Goal: Information Seeking & Learning: Learn about a topic

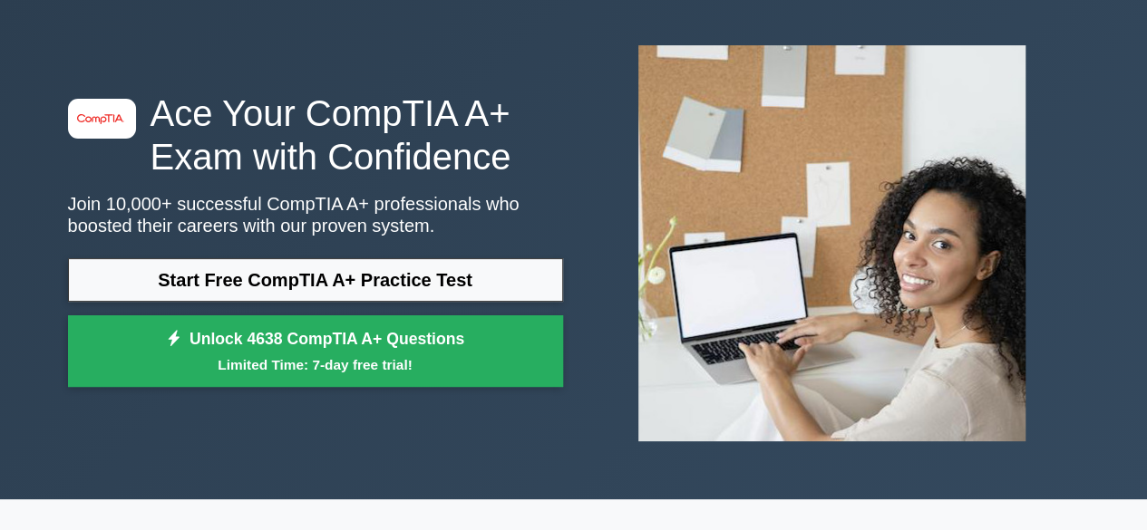
scroll to position [18, 0]
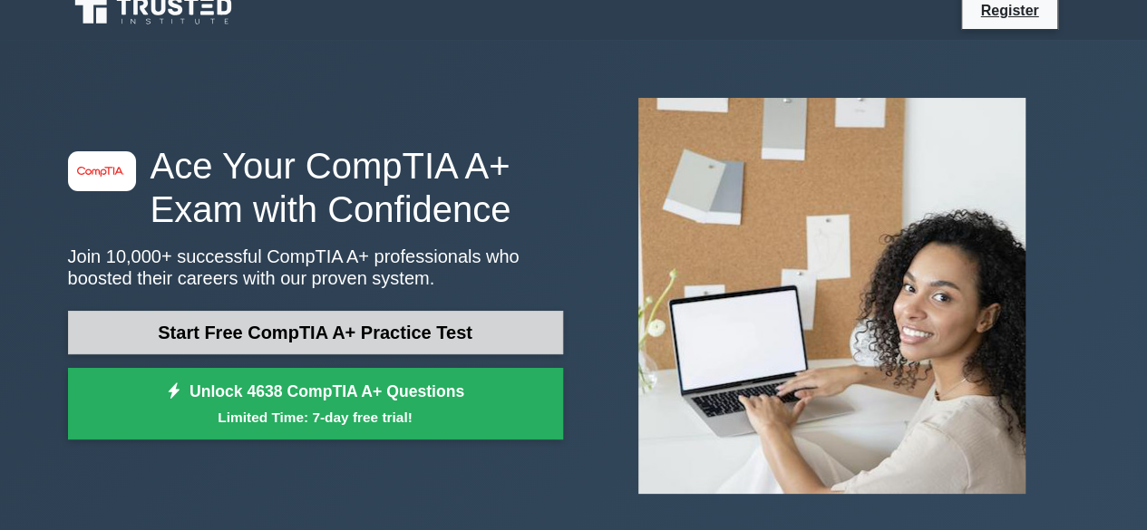
click at [392, 331] on link "Start Free CompTIA A+ Practice Test" at bounding box center [315, 333] width 495 height 44
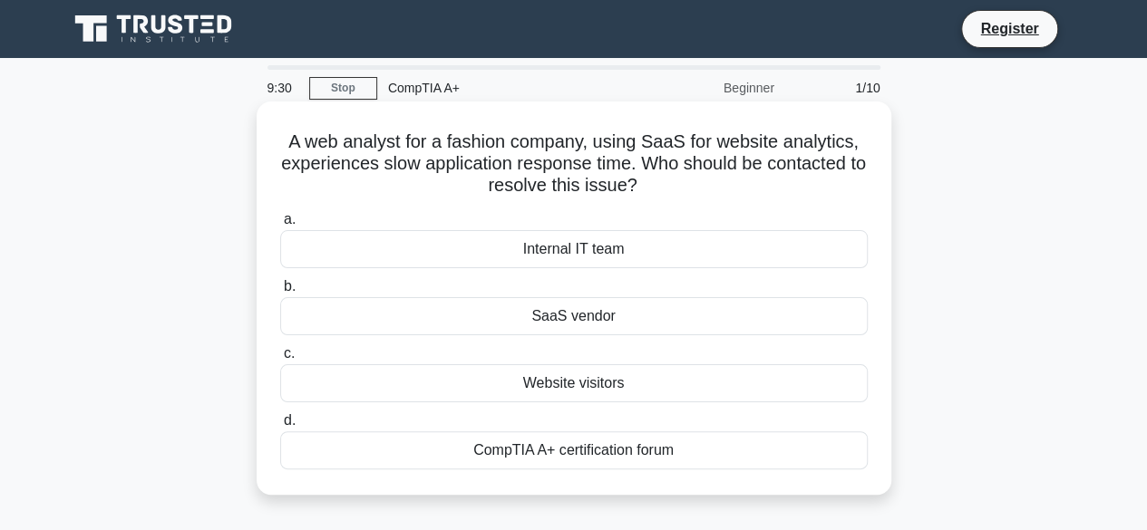
click at [575, 249] on div "Internal IT team" at bounding box center [574, 249] width 588 height 38
click at [280, 226] on input "a. Internal IT team" at bounding box center [280, 220] width 0 height 12
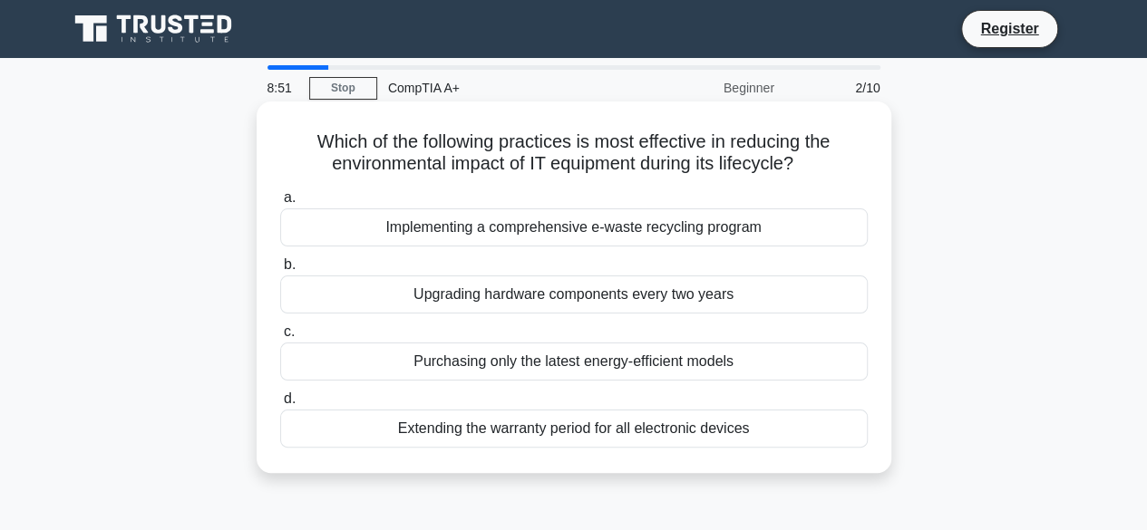
click at [553, 300] on div "Upgrading hardware components every two years" at bounding box center [574, 295] width 588 height 38
click at [280, 271] on input "b. Upgrading hardware components every two years" at bounding box center [280, 265] width 0 height 12
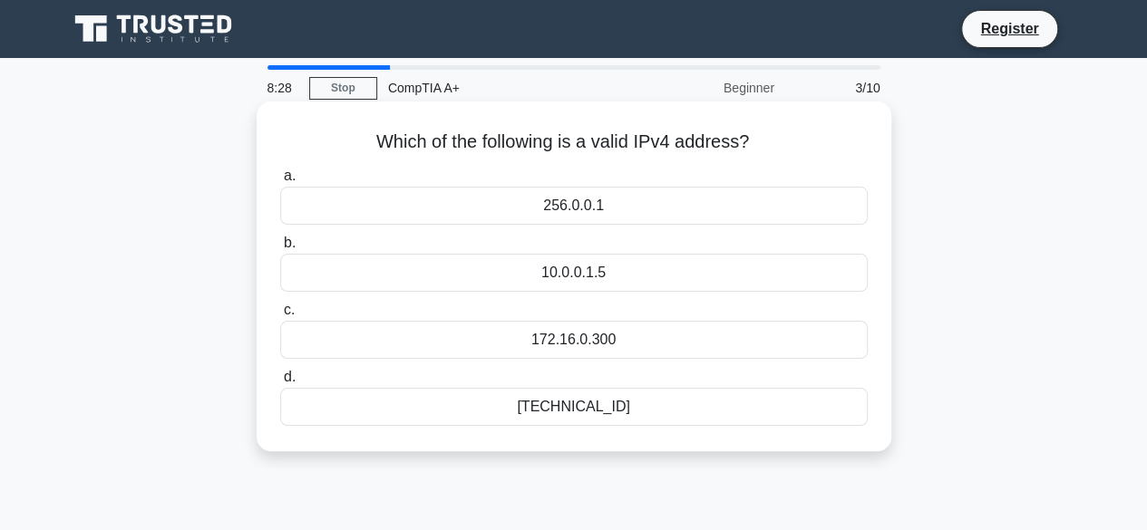
click at [589, 405] on div "[TECHNICAL_ID]" at bounding box center [574, 407] width 588 height 38
click at [280, 384] on input "d. 192.168.0.1" at bounding box center [280, 378] width 0 height 12
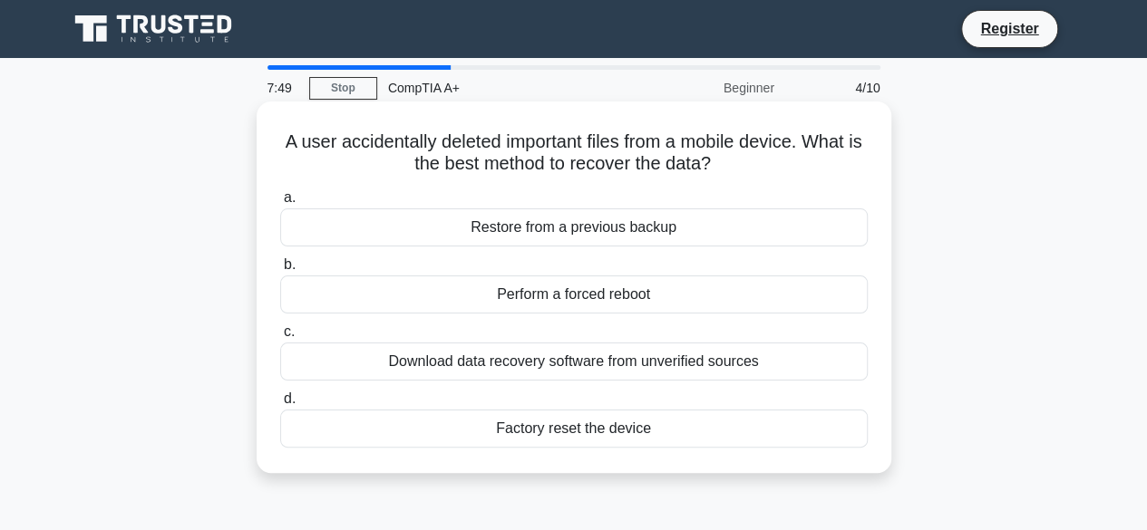
click at [608, 226] on div "Restore from a previous backup" at bounding box center [574, 228] width 588 height 38
click at [280, 204] on input "a. Restore from a previous backup" at bounding box center [280, 198] width 0 height 12
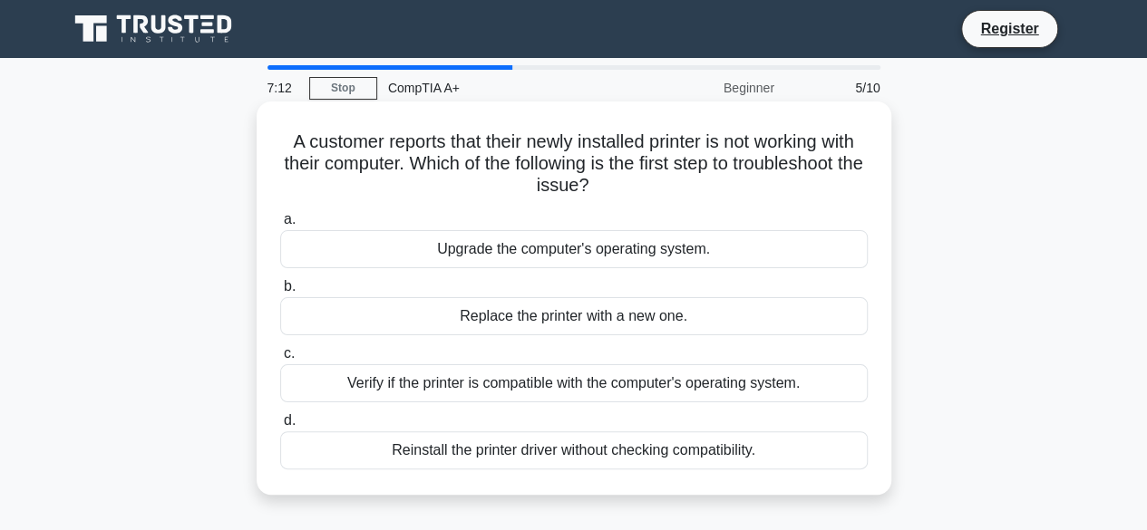
click at [668, 387] on div "Verify if the printer is compatible with the computer's operating system." at bounding box center [574, 383] width 588 height 38
click at [280, 360] on input "c. Verify if the printer is compatible with the computer's operating system." at bounding box center [280, 354] width 0 height 12
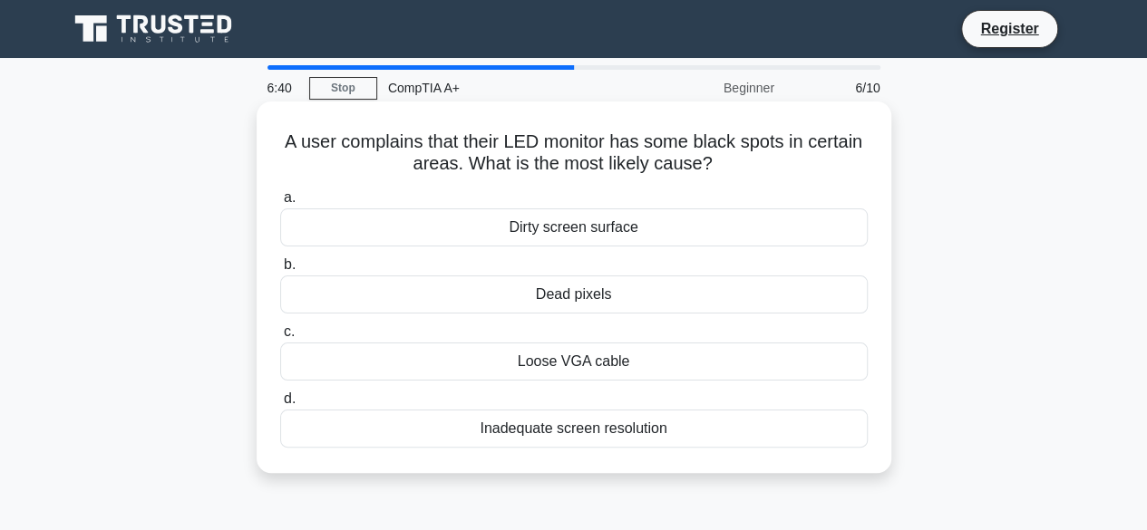
click at [618, 292] on div "Dead pixels" at bounding box center [574, 295] width 588 height 38
click at [280, 271] on input "b. Dead pixels" at bounding box center [280, 265] width 0 height 12
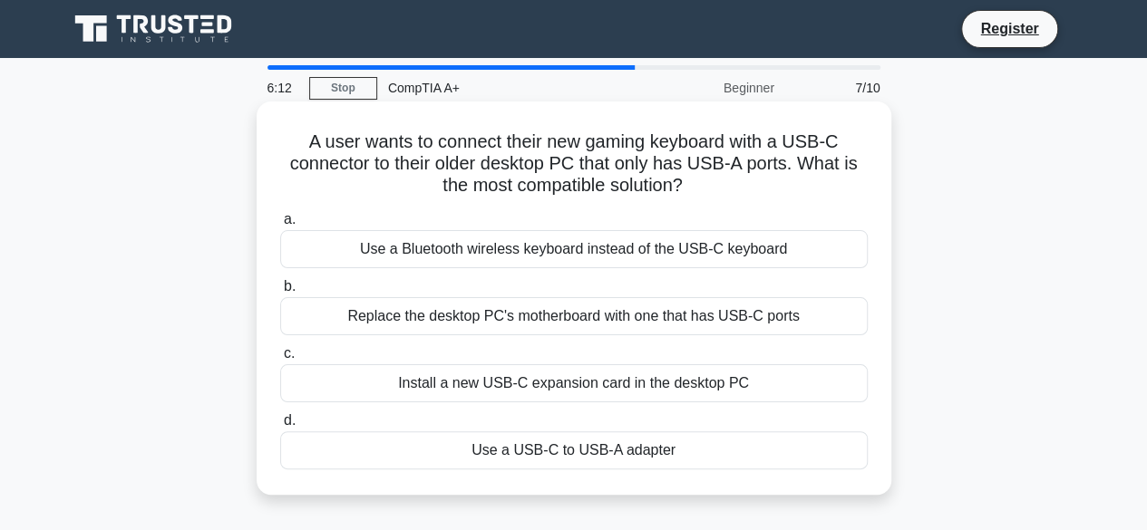
click at [541, 252] on div "Use a Bluetooth wireless keyboard instead of the USB-C keyboard" at bounding box center [574, 249] width 588 height 38
click at [280, 226] on input "a. Use a Bluetooth wireless keyboard instead of the USB-C keyboard" at bounding box center [280, 220] width 0 height 12
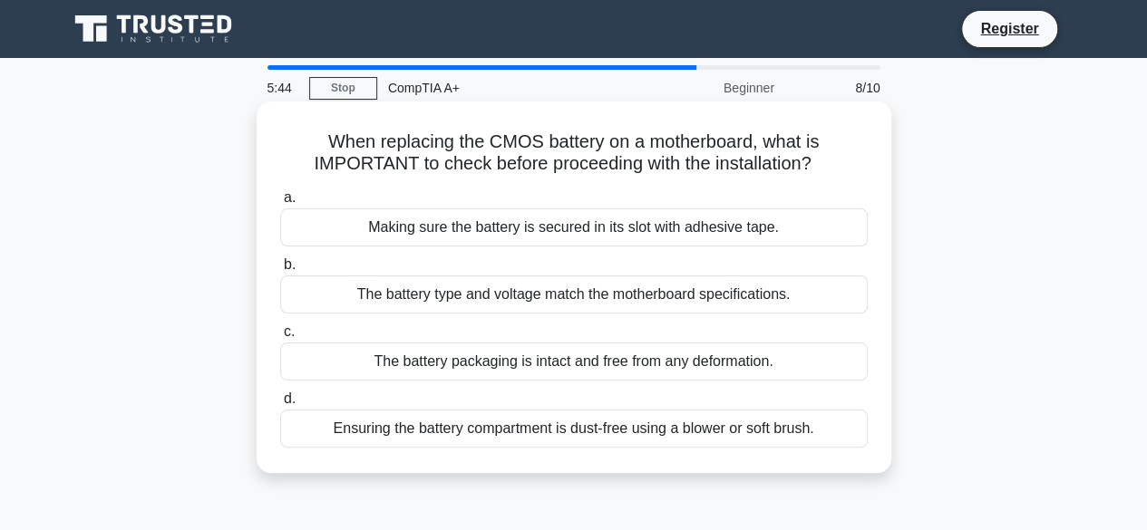
click at [533, 298] on div "The battery type and voltage match the motherboard specifications." at bounding box center [574, 295] width 588 height 38
click at [280, 271] on input "b. The battery type and voltage match the motherboard specifications." at bounding box center [280, 265] width 0 height 12
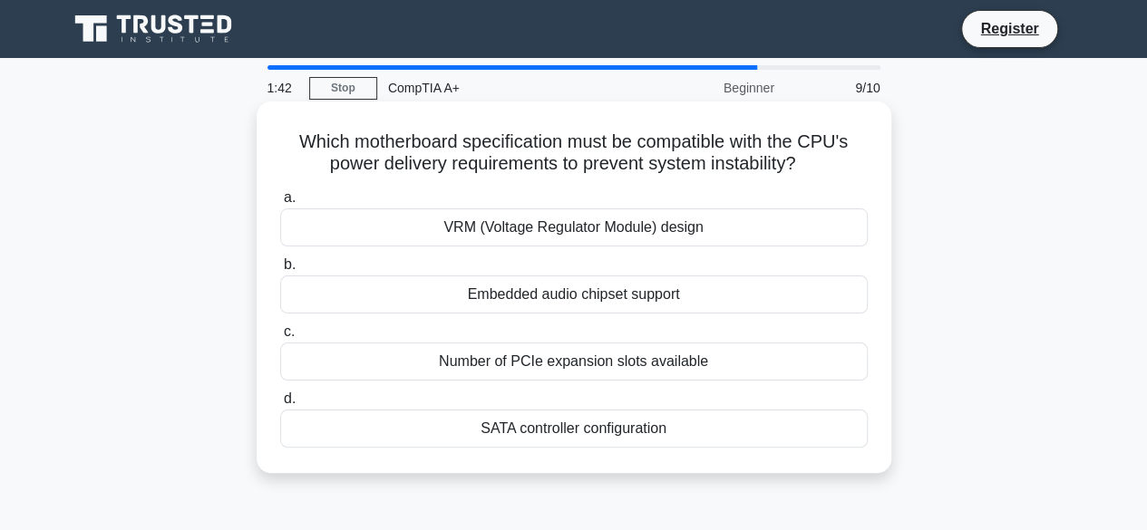
click at [609, 233] on div "VRM (Voltage Regulator Module) design" at bounding box center [574, 228] width 588 height 38
click at [280, 204] on input "a. VRM (Voltage Regulator Module) design" at bounding box center [280, 198] width 0 height 12
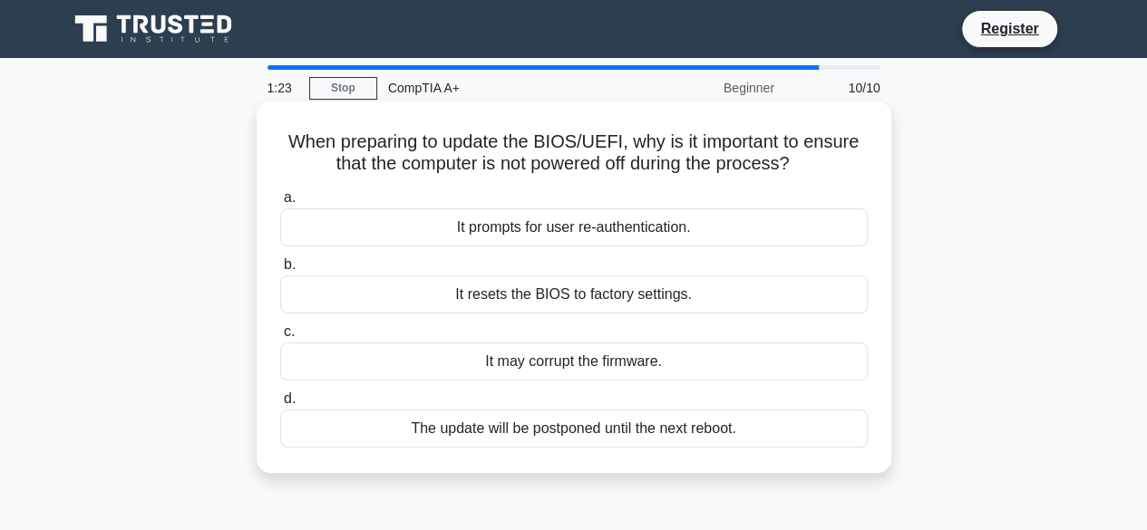
click at [672, 297] on div "It resets the BIOS to factory settings." at bounding box center [574, 295] width 588 height 38
click at [280, 271] on input "b. It resets the BIOS to factory settings." at bounding box center [280, 265] width 0 height 12
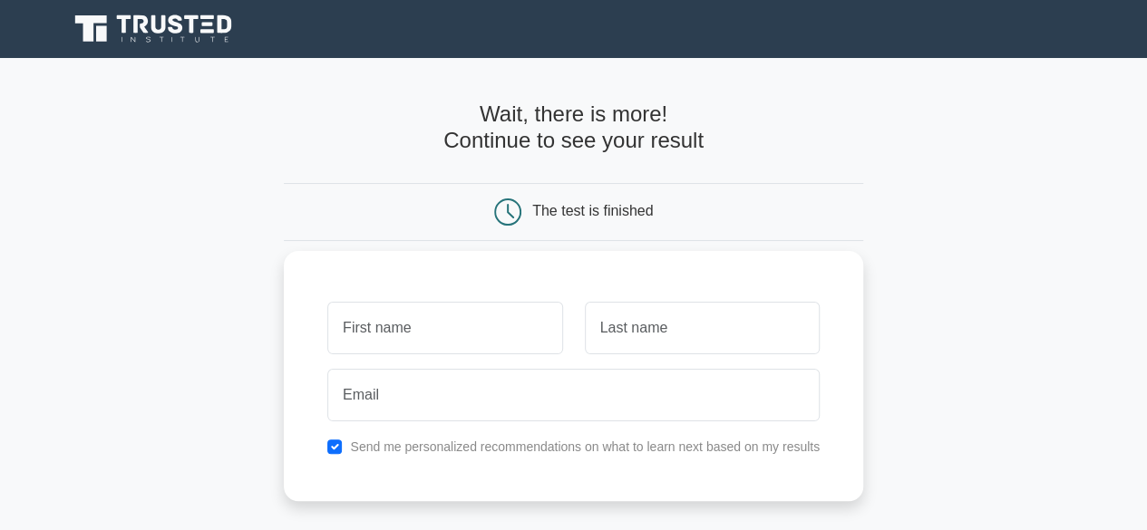
click at [397, 329] on input "text" at bounding box center [444, 328] width 235 height 53
type input "Mashudu"
click at [653, 324] on input "text" at bounding box center [702, 328] width 235 height 53
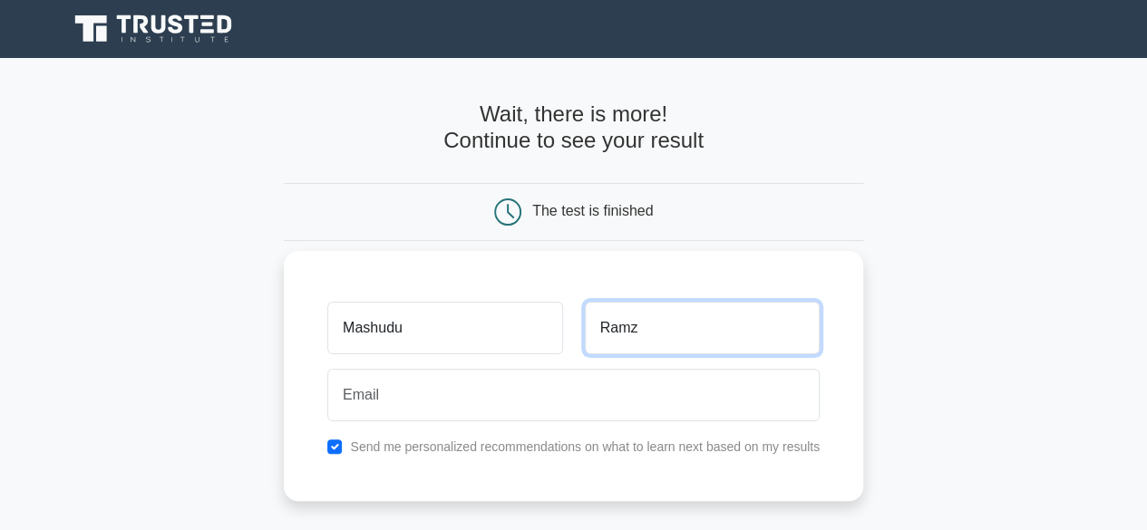
type input "Ramz"
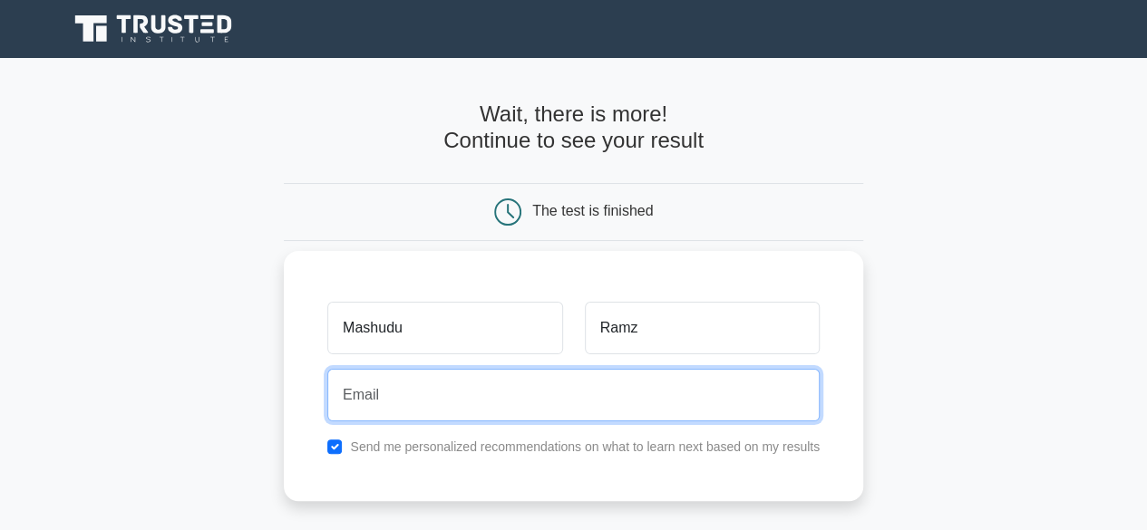
click at [432, 413] on input "email" at bounding box center [573, 395] width 492 height 53
type input "shudaxp@gmail.com"
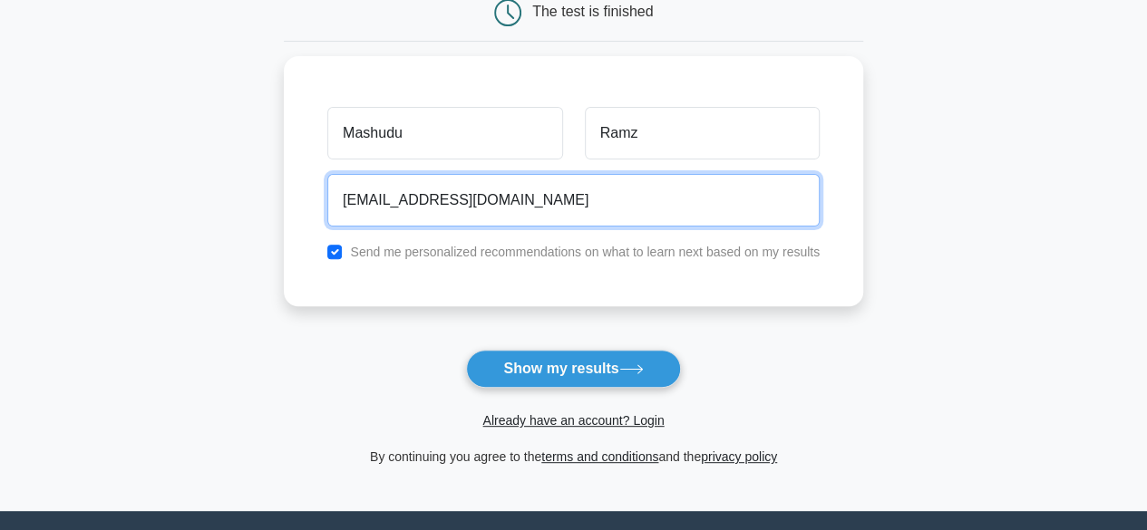
scroll to position [203, 0]
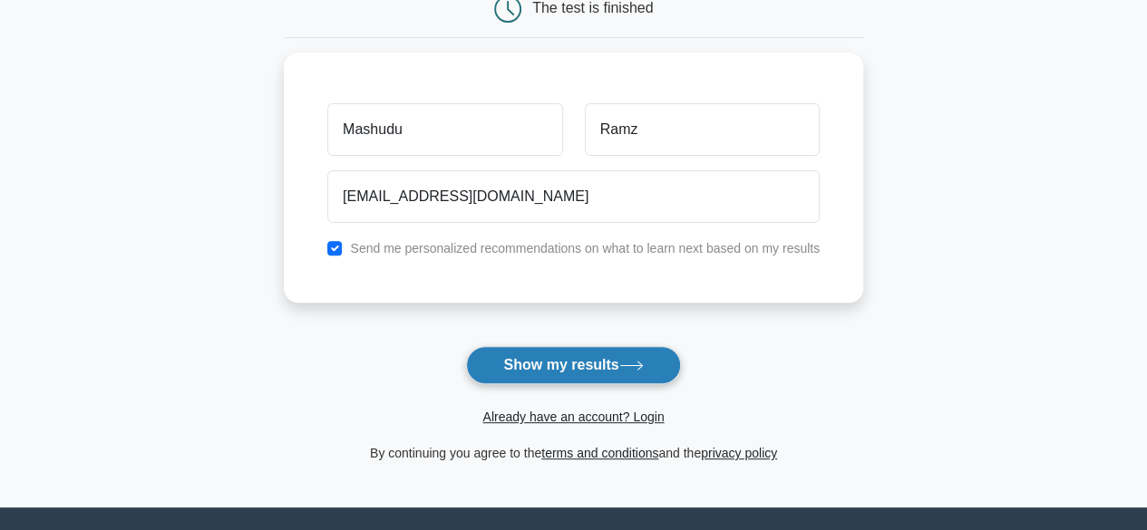
click at [598, 358] on button "Show my results" at bounding box center [573, 365] width 214 height 38
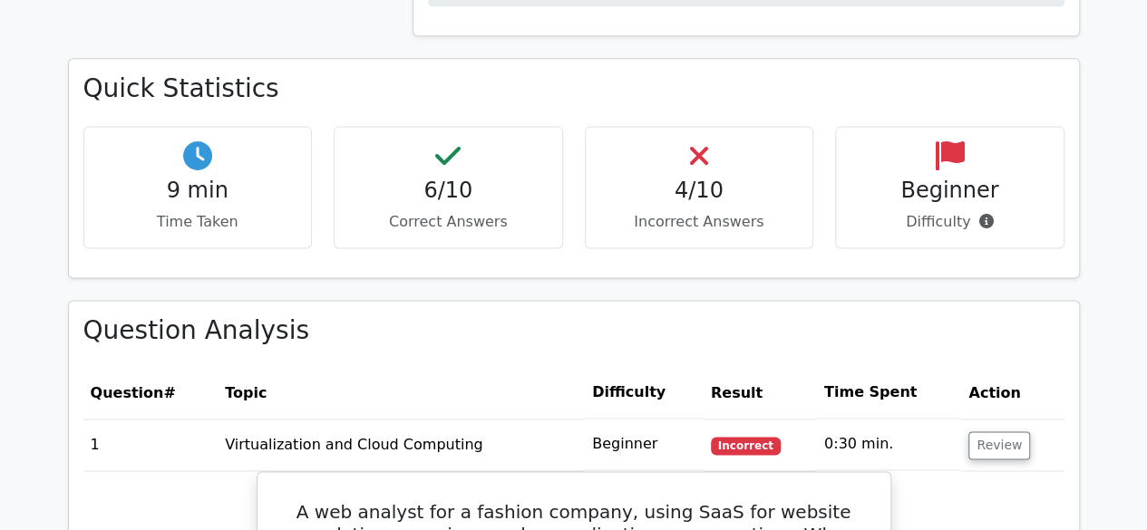
scroll to position [1206, 0]
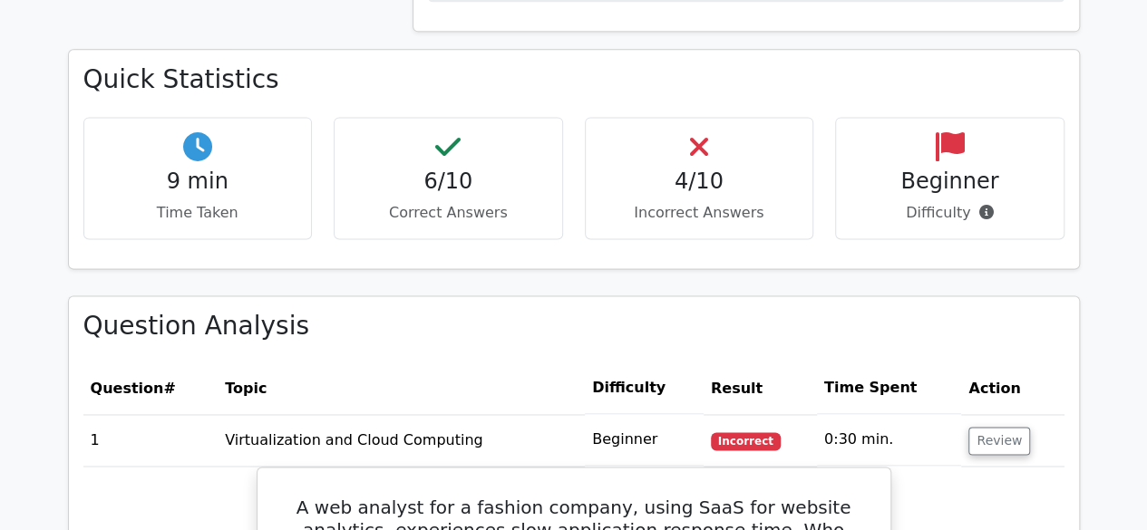
click at [410, 160] on div "6/10 Correct Answers" at bounding box center [448, 178] width 229 height 122
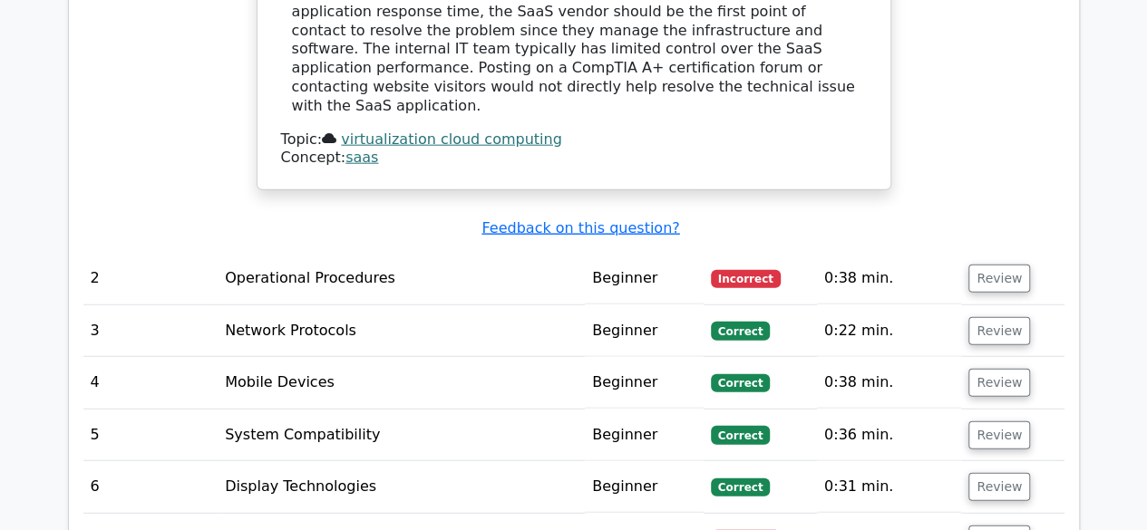
scroll to position [2196, 0]
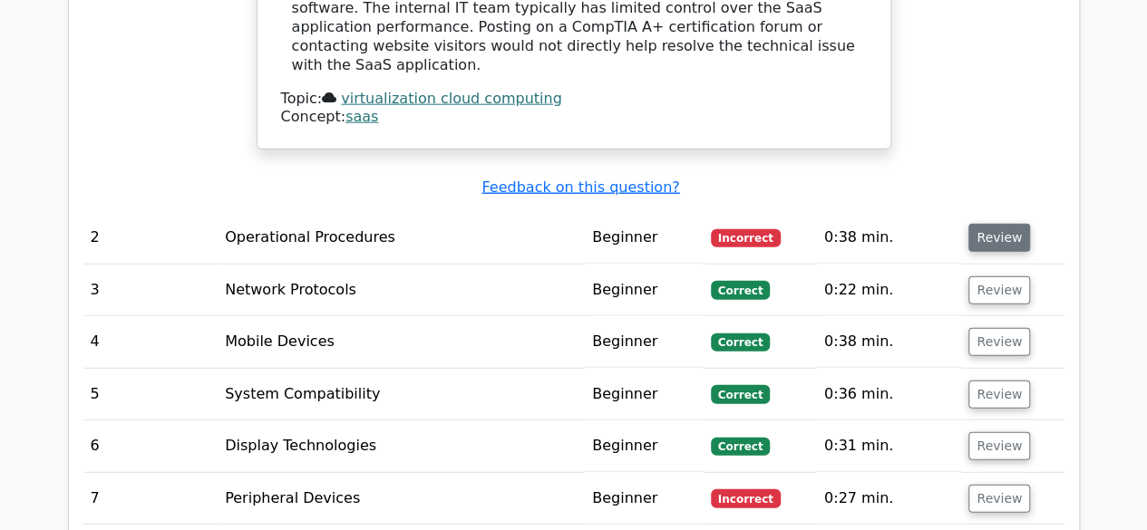
click at [986, 224] on button "Review" at bounding box center [999, 238] width 62 height 28
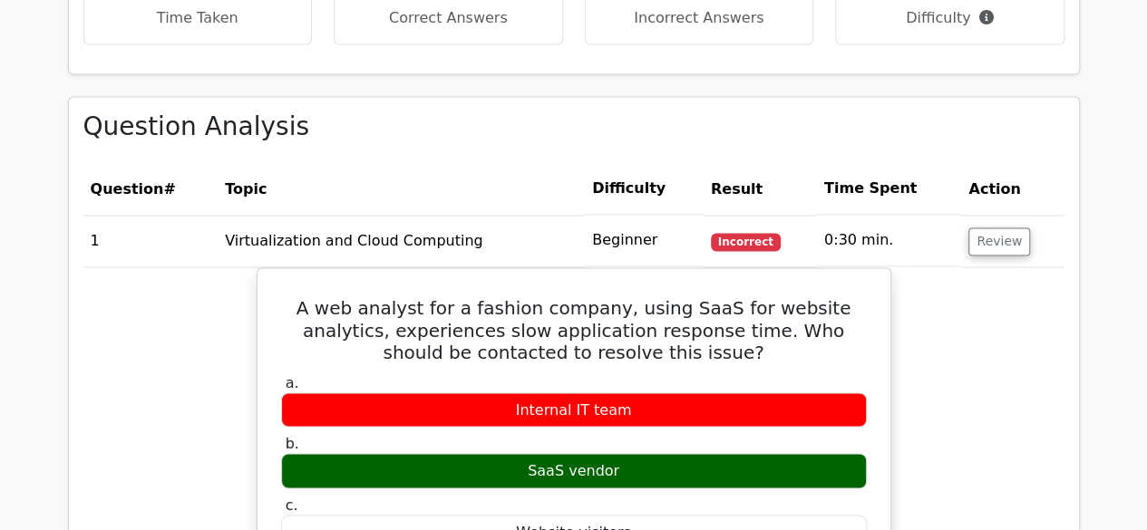
scroll to position [1238, 0]
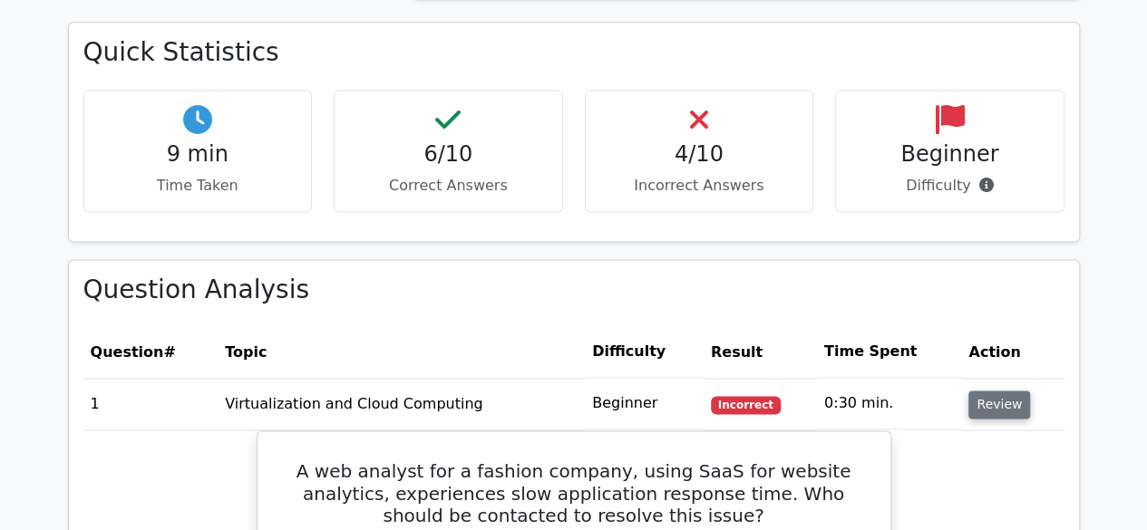
click at [985, 400] on button "Review" at bounding box center [999, 405] width 62 height 28
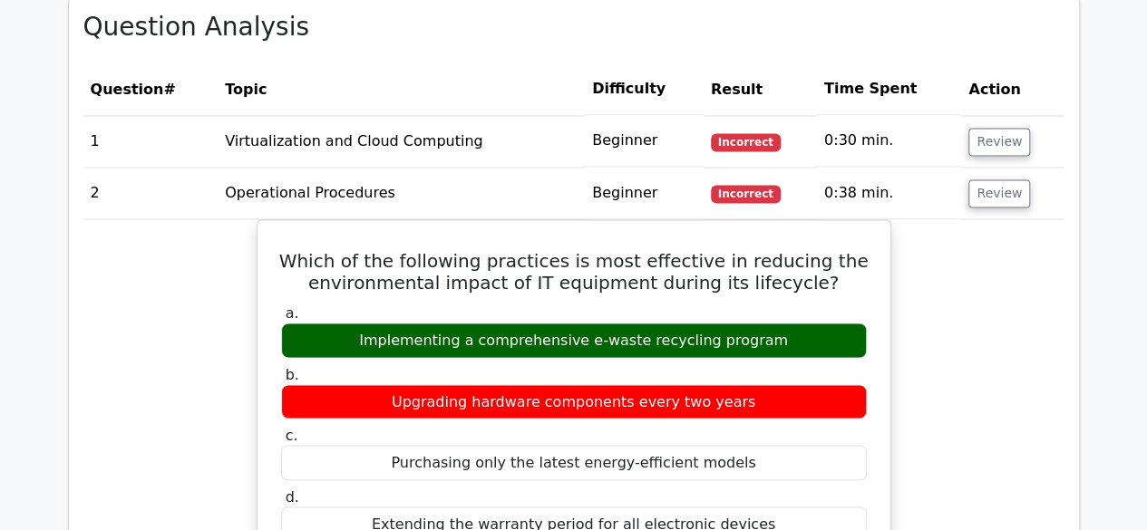
scroll to position [1491, 0]
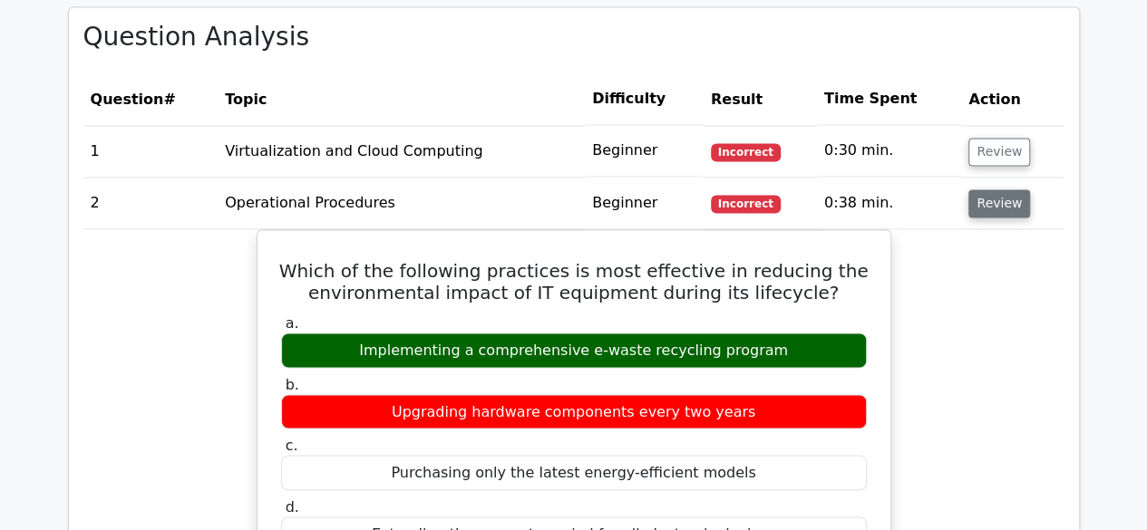
click at [1003, 206] on button "Review" at bounding box center [999, 203] width 62 height 28
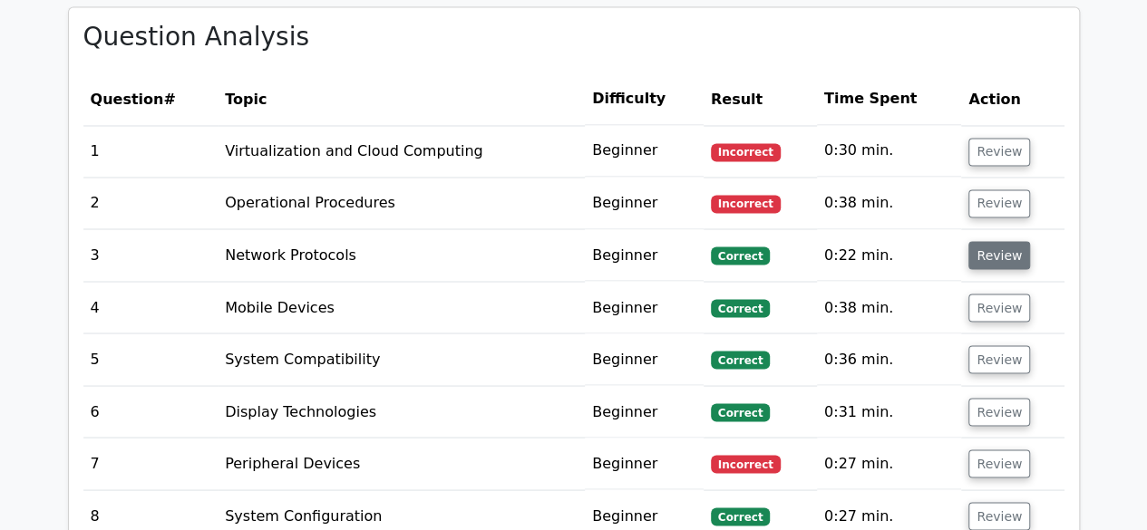
click at [986, 258] on button "Review" at bounding box center [999, 255] width 62 height 28
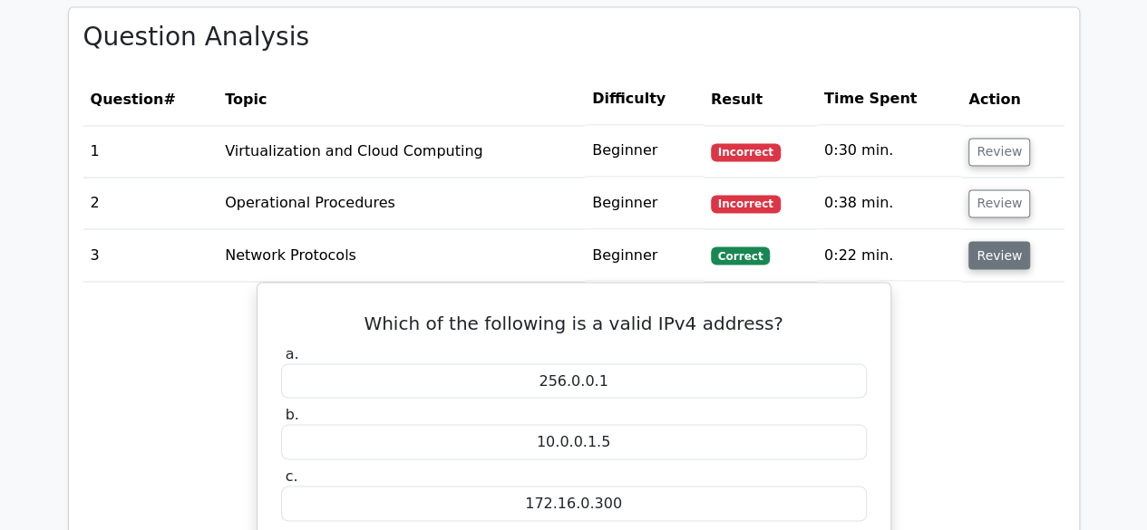
click at [986, 258] on button "Review" at bounding box center [999, 255] width 62 height 28
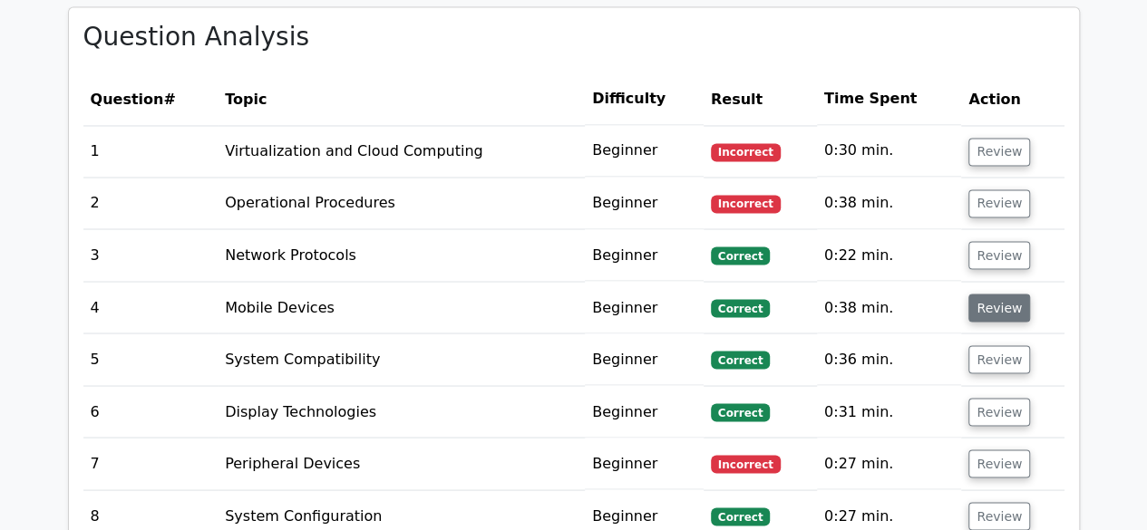
click at [1003, 308] on button "Review" at bounding box center [999, 308] width 62 height 28
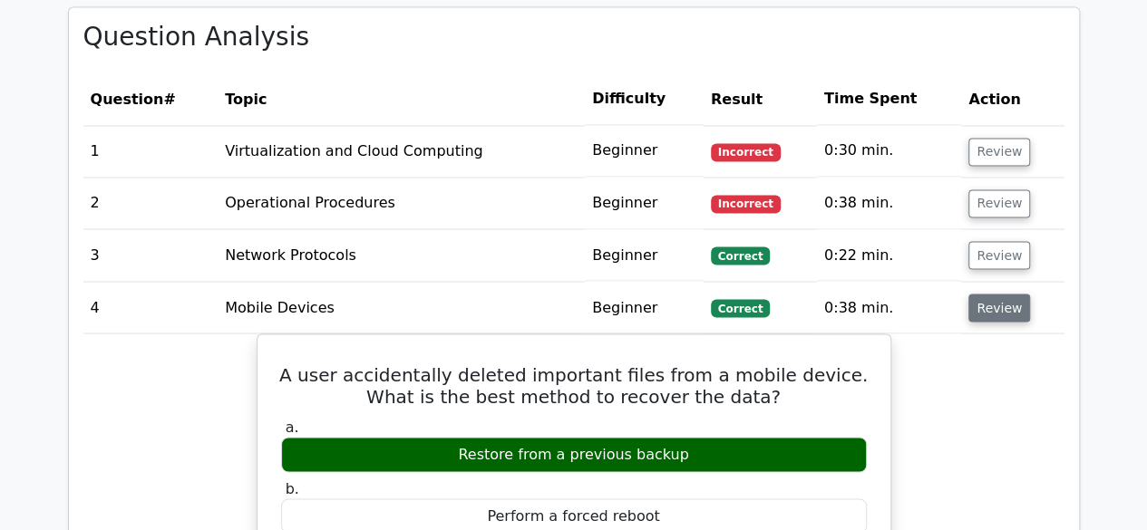
click at [1003, 308] on button "Review" at bounding box center [999, 308] width 62 height 28
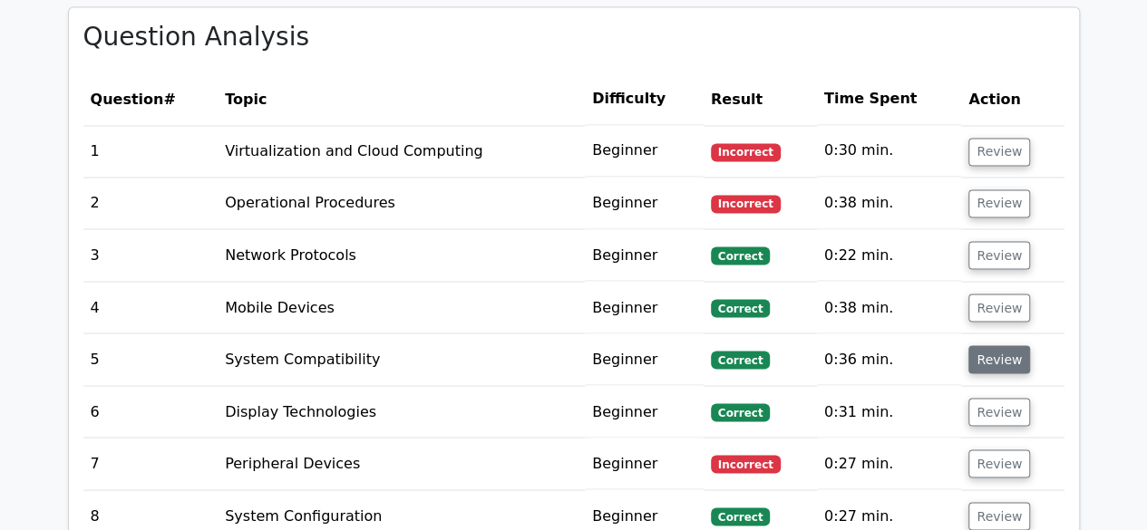
click at [1003, 359] on button "Review" at bounding box center [999, 359] width 62 height 28
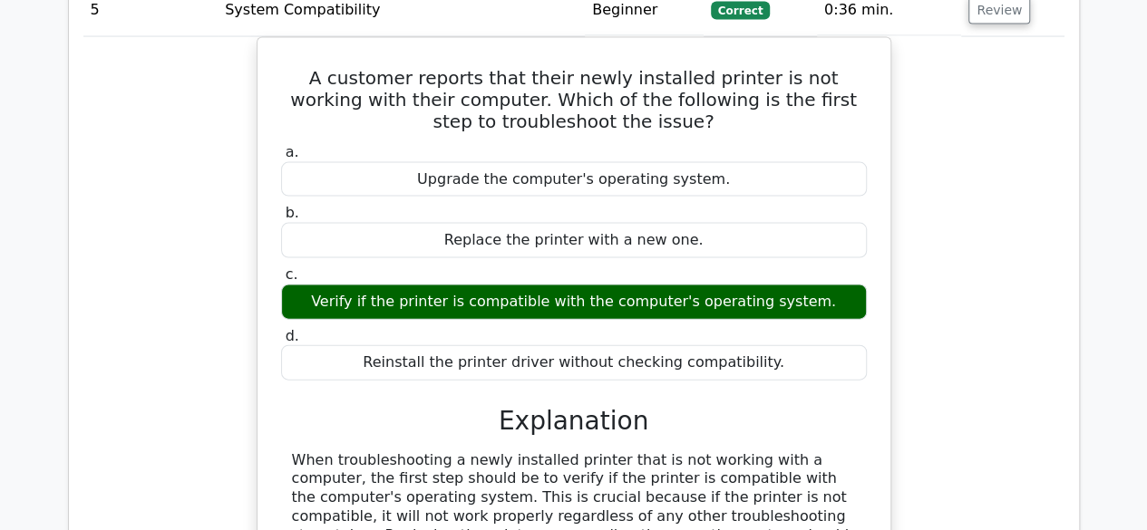
scroll to position [1849, 0]
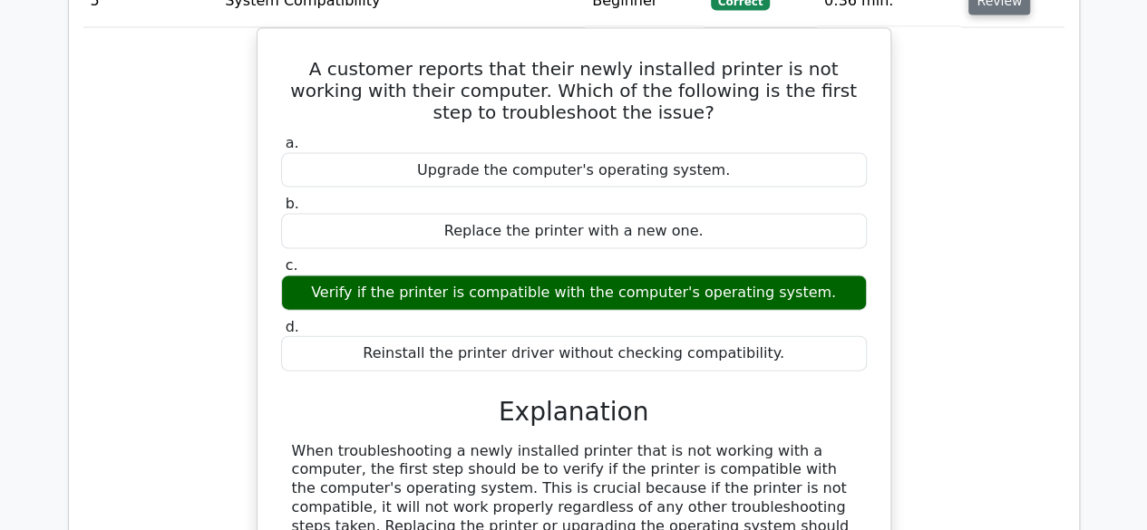
click at [981, 8] on button "Review" at bounding box center [999, 1] width 62 height 28
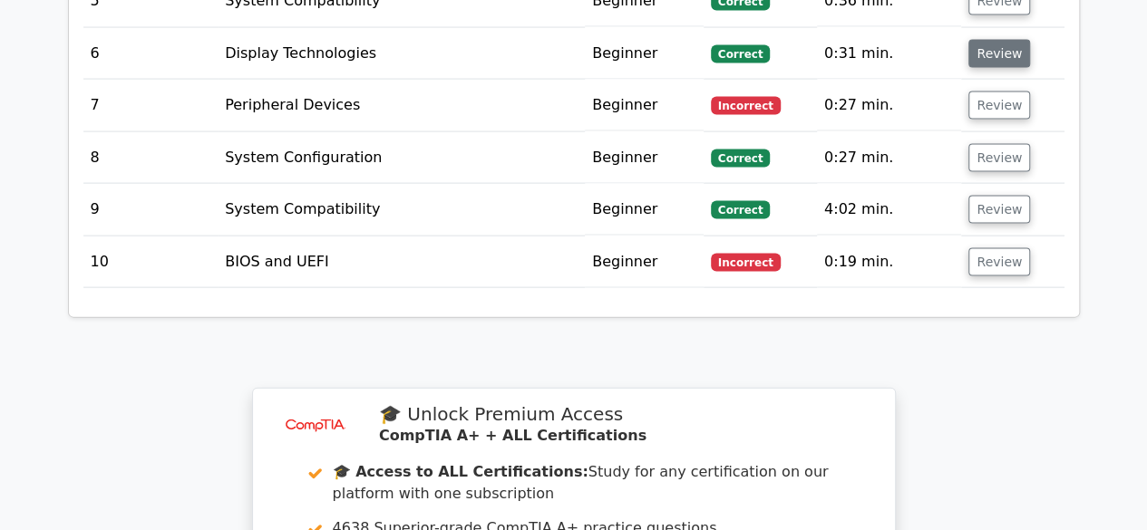
click at [996, 48] on button "Review" at bounding box center [999, 54] width 62 height 28
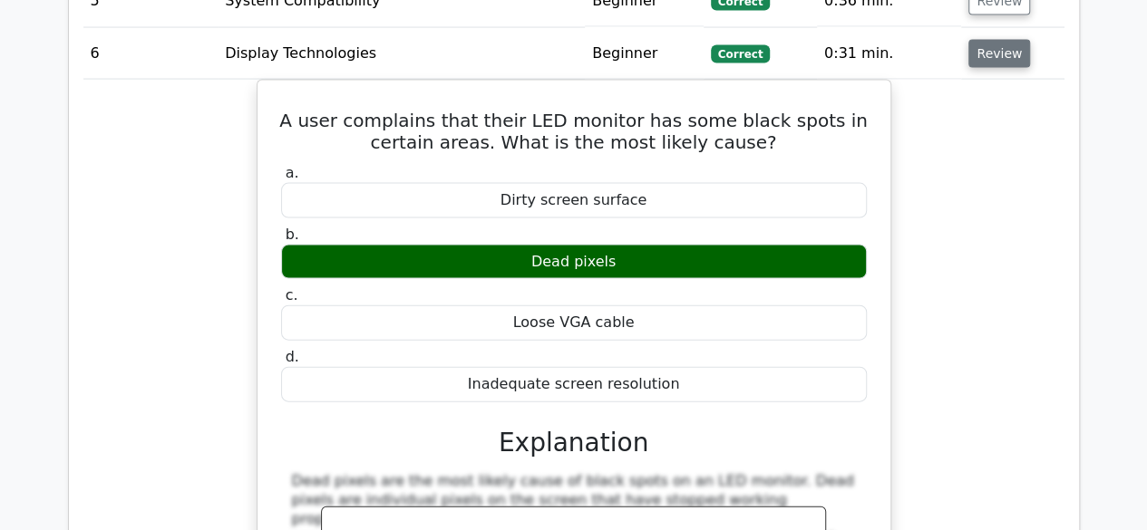
click at [1001, 52] on button "Review" at bounding box center [999, 54] width 62 height 28
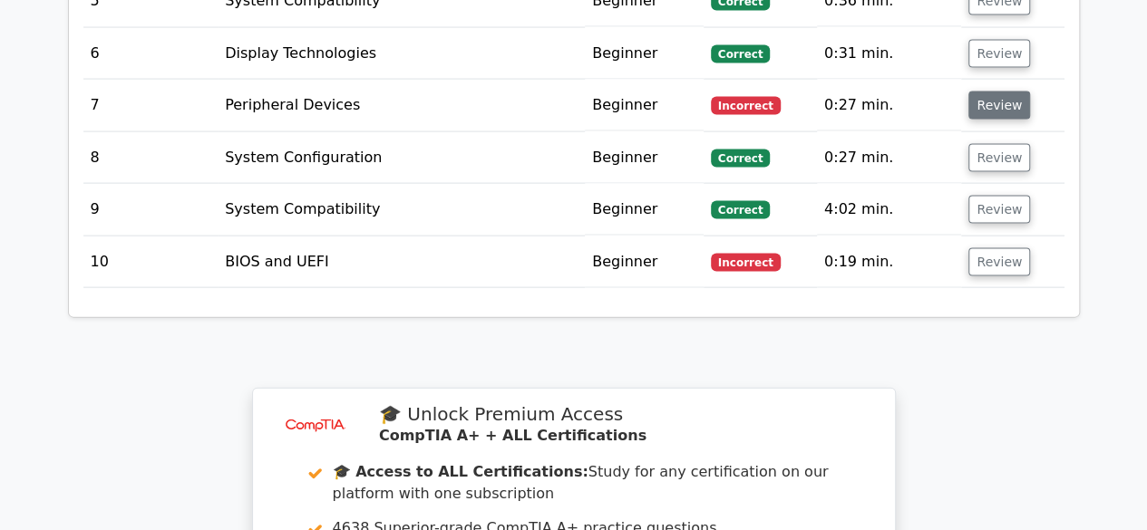
click at [996, 104] on button "Review" at bounding box center [999, 106] width 62 height 28
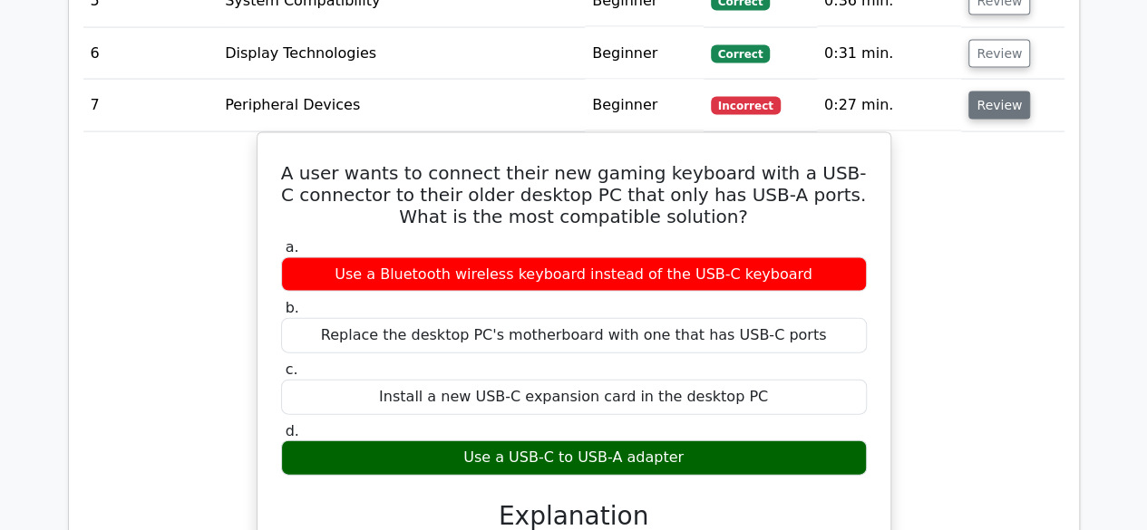
click at [997, 107] on button "Review" at bounding box center [999, 106] width 62 height 28
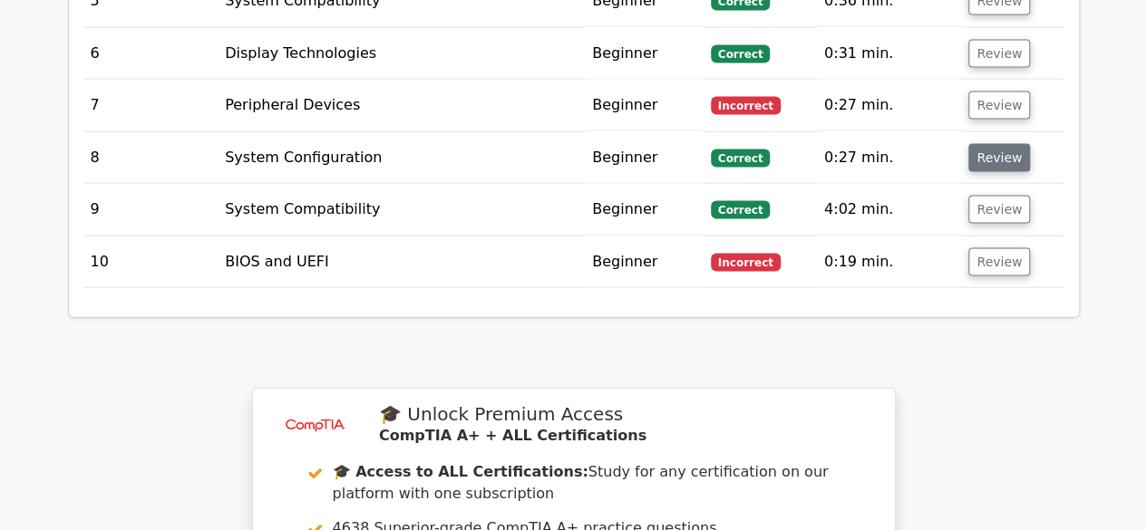
click at [1009, 158] on button "Review" at bounding box center [999, 158] width 62 height 28
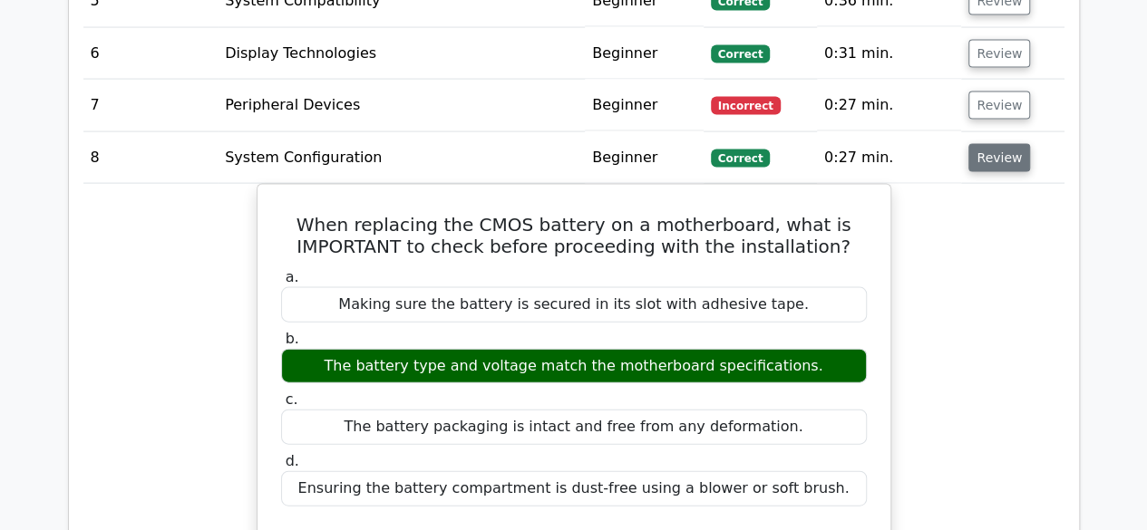
click at [1009, 157] on button "Review" at bounding box center [999, 158] width 62 height 28
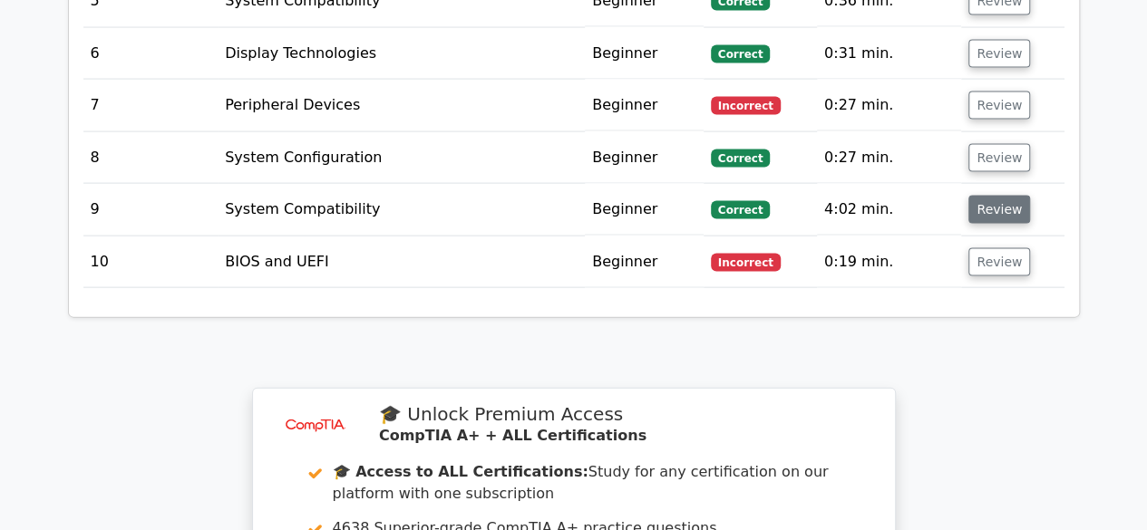
click at [1005, 212] on button "Review" at bounding box center [999, 210] width 62 height 28
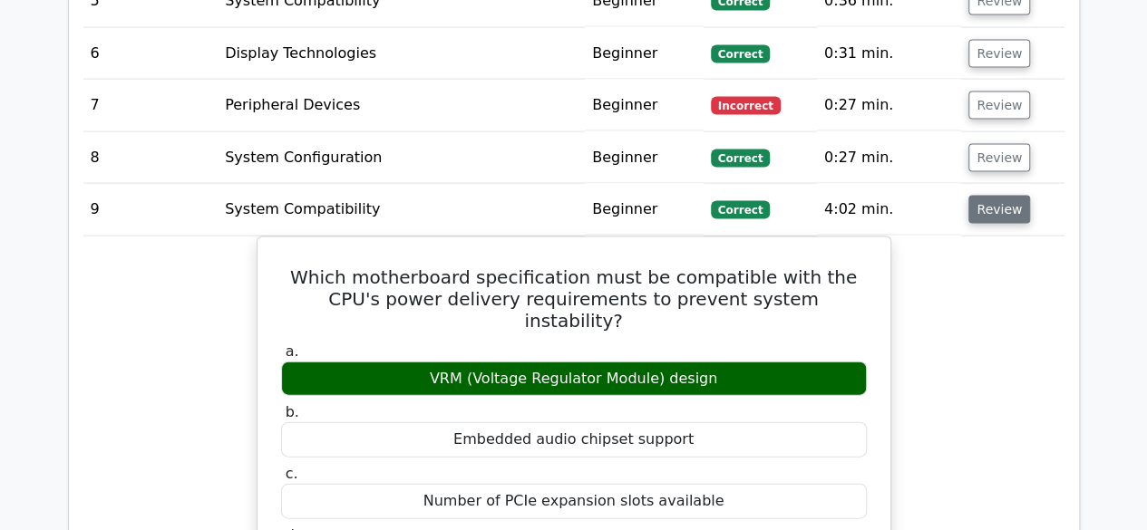
click at [1005, 212] on button "Review" at bounding box center [999, 210] width 62 height 28
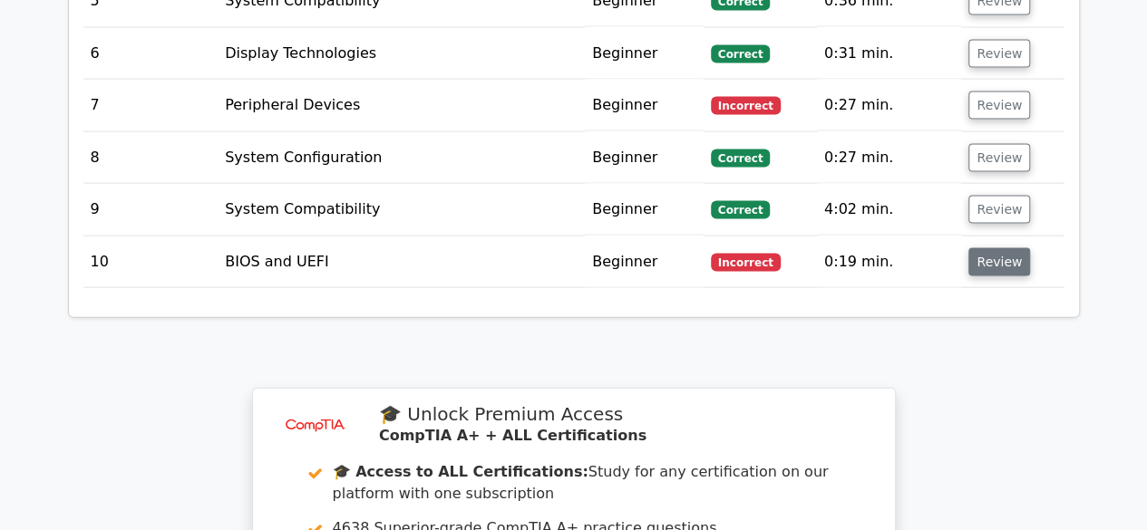
click at [1007, 256] on button "Review" at bounding box center [999, 262] width 62 height 28
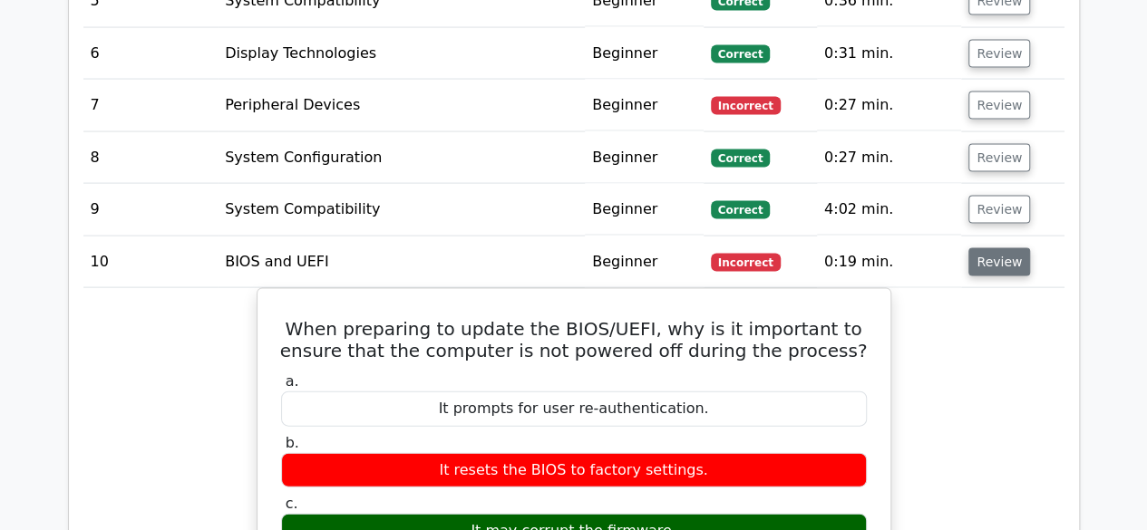
click at [1003, 266] on button "Review" at bounding box center [999, 262] width 62 height 28
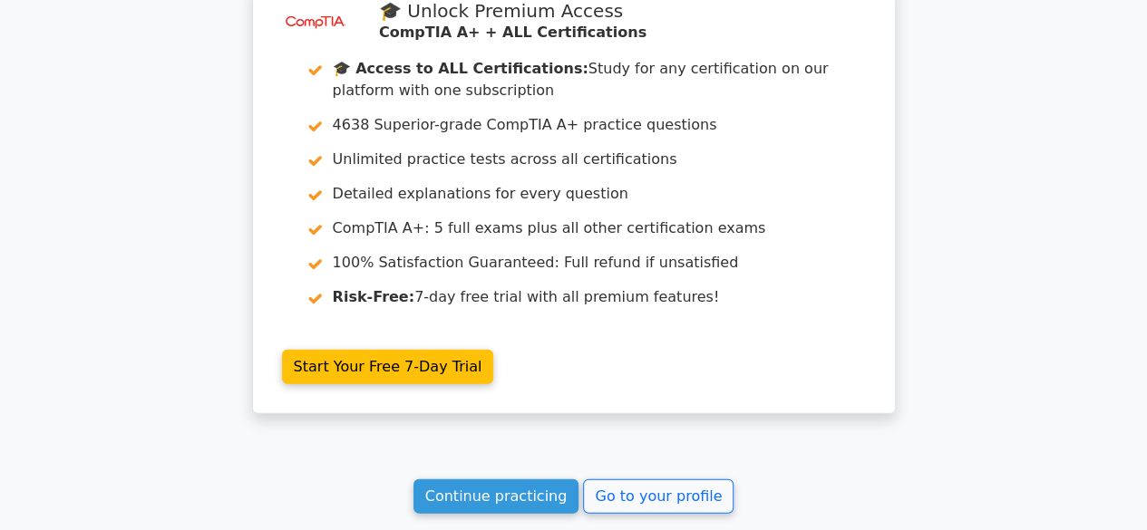
scroll to position [2307, 0]
